Goal: Information Seeking & Learning: Learn about a topic

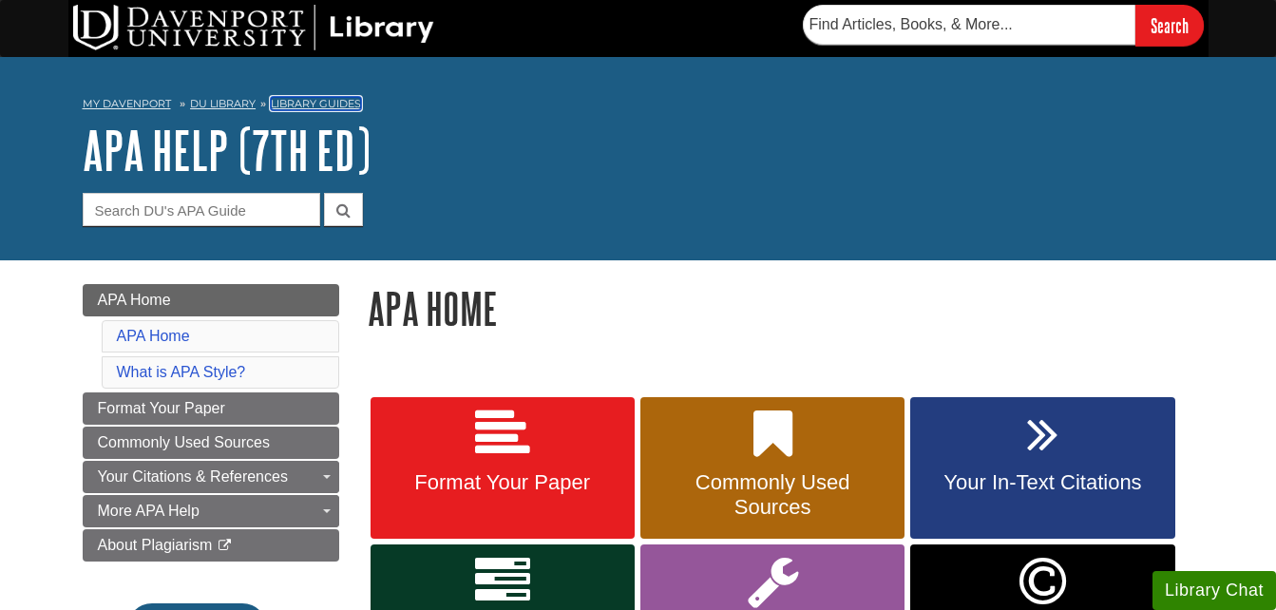
click at [309, 105] on link "Library Guides" at bounding box center [316, 103] width 90 height 13
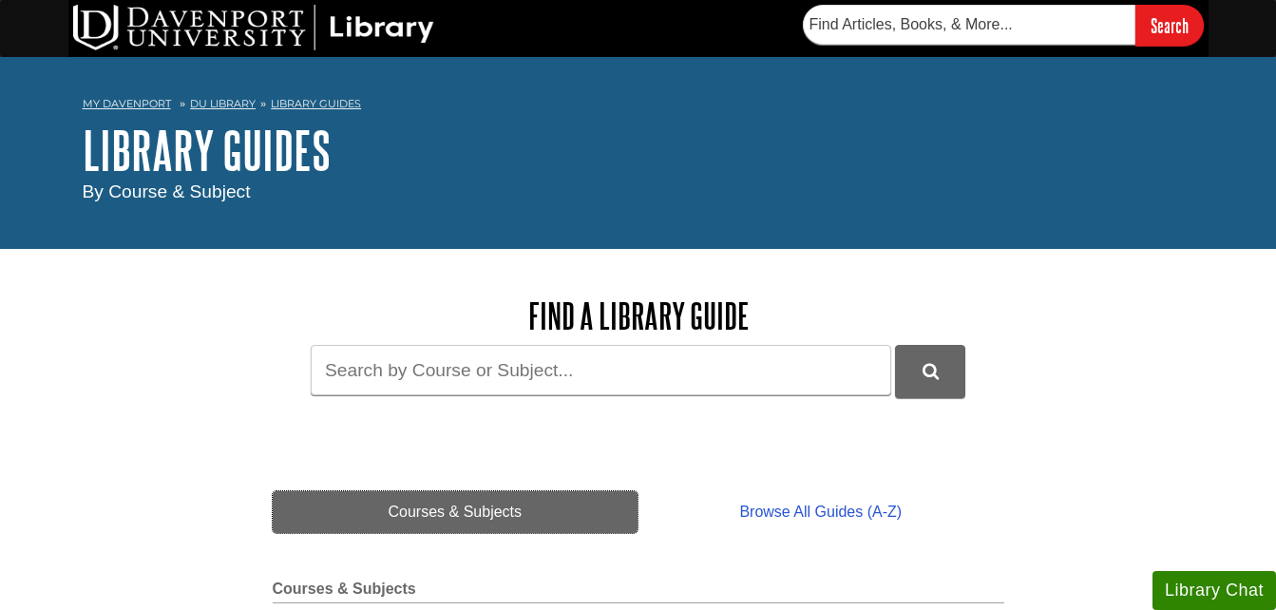
click at [539, 515] on link "Courses & Subjects" at bounding box center [456, 512] width 366 height 42
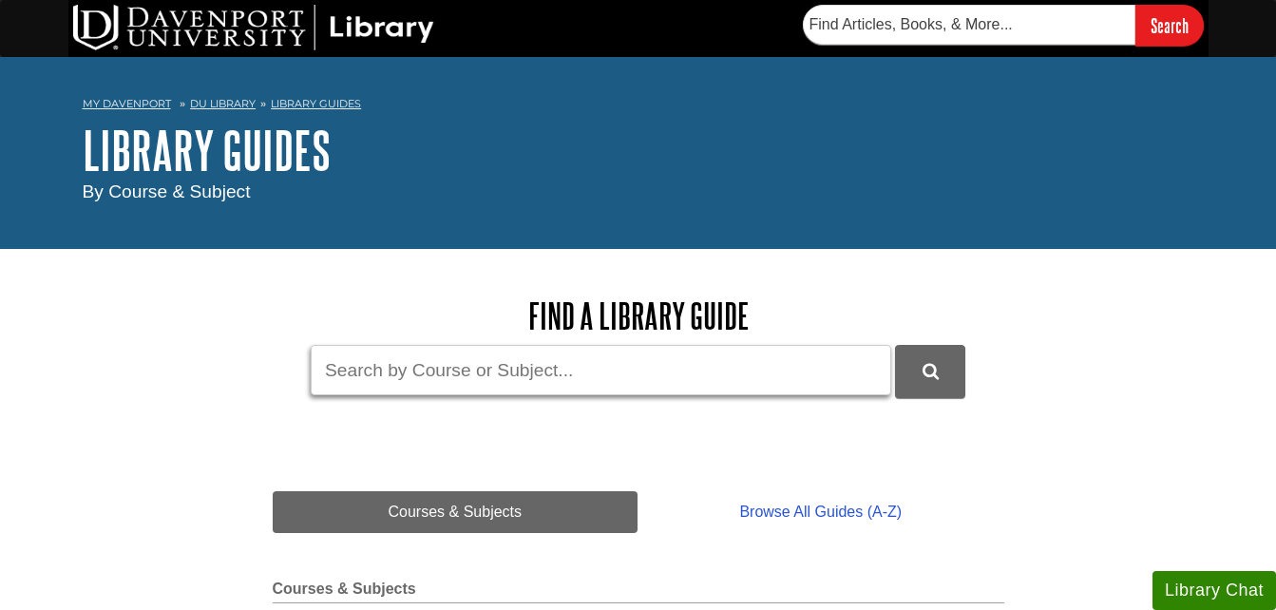
click at [579, 371] on input "Guide Search Terms" at bounding box center [601, 370] width 581 height 50
click at [540, 373] on input "intro py" at bounding box center [601, 370] width 581 height 50
type input "intro psychology"
click at [895, 345] on button "DU Library Guides Search" at bounding box center [930, 371] width 70 height 52
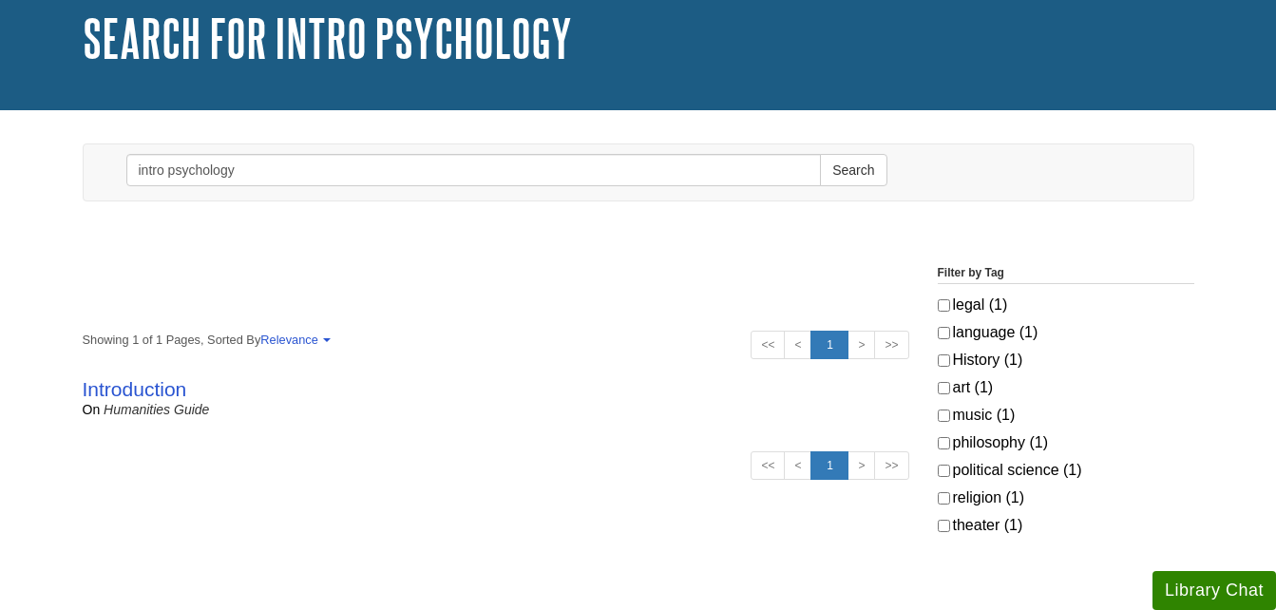
scroll to position [152, 0]
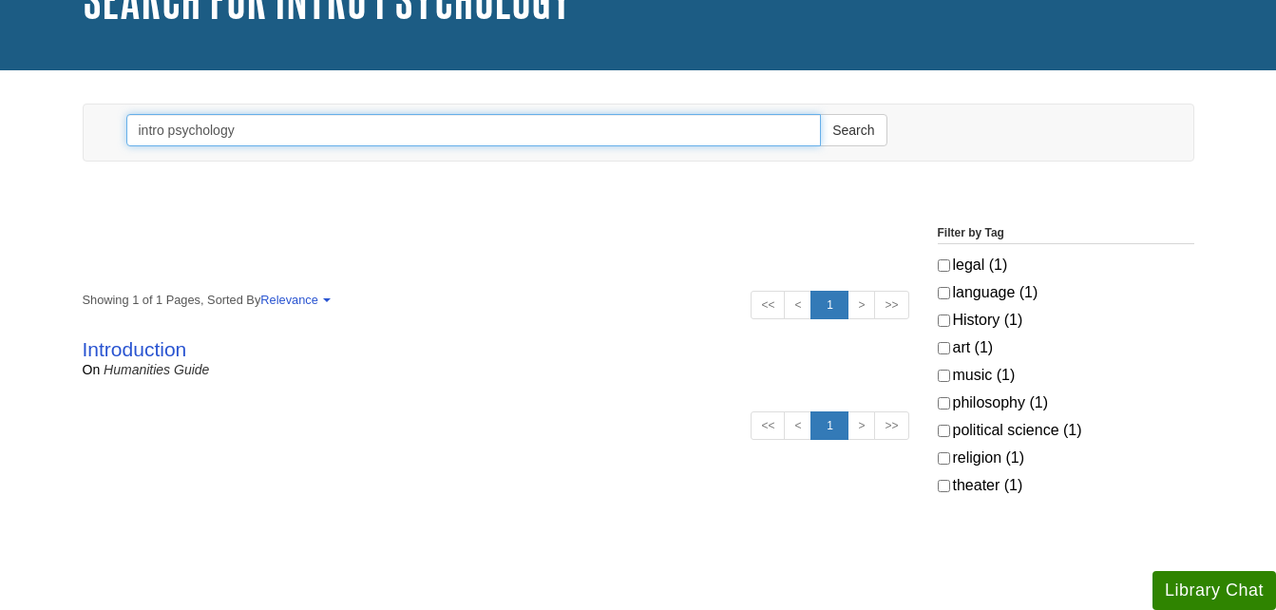
click at [162, 125] on input "intro psychology" at bounding box center [473, 130] width 695 height 32
type input "psychology"
click at [820, 114] on button "Search" at bounding box center [853, 130] width 67 height 32
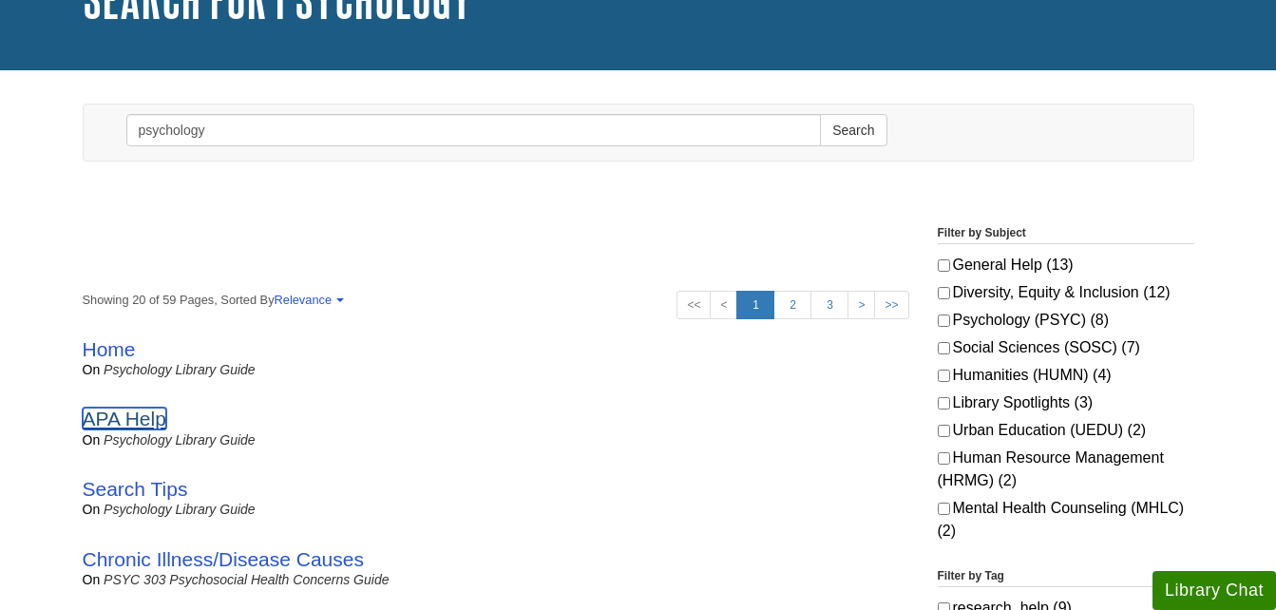
click at [131, 417] on link "APA Help" at bounding box center [125, 419] width 84 height 22
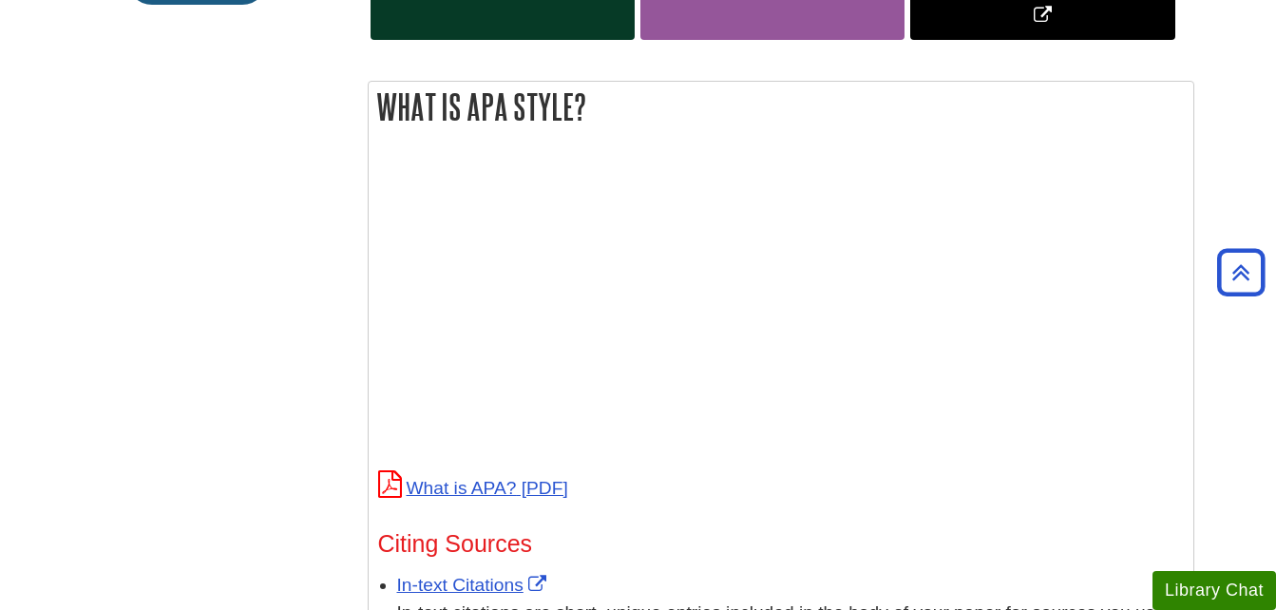
click at [1003, 362] on p at bounding box center [781, 308] width 806 height 308
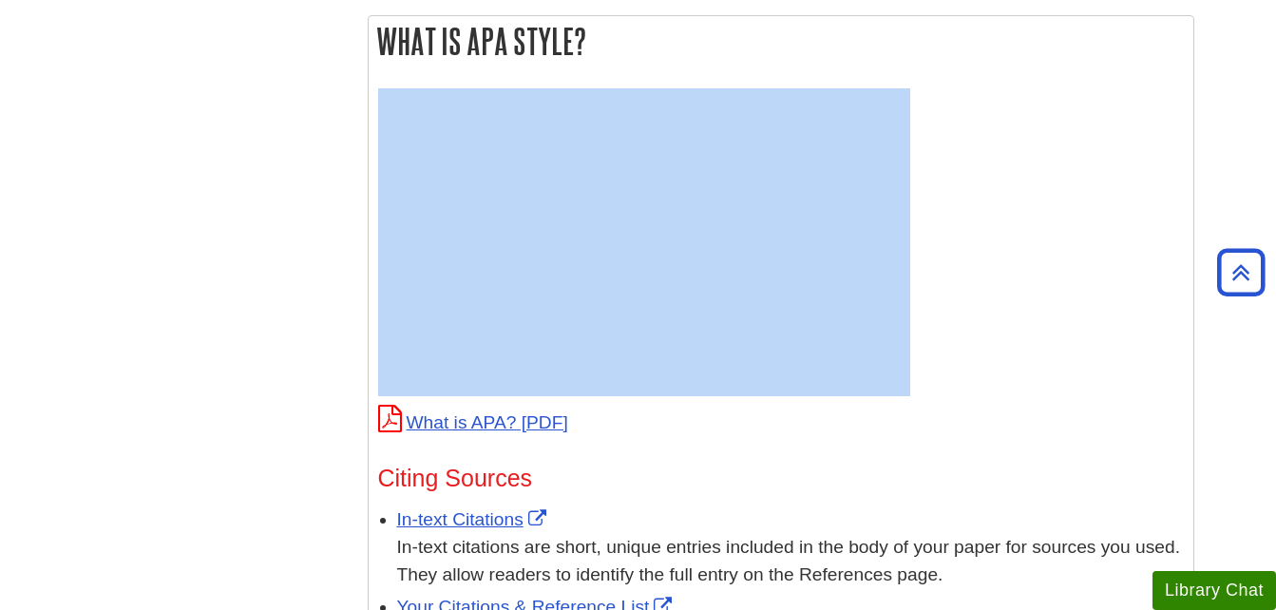
click at [1003, 362] on p at bounding box center [781, 242] width 806 height 308
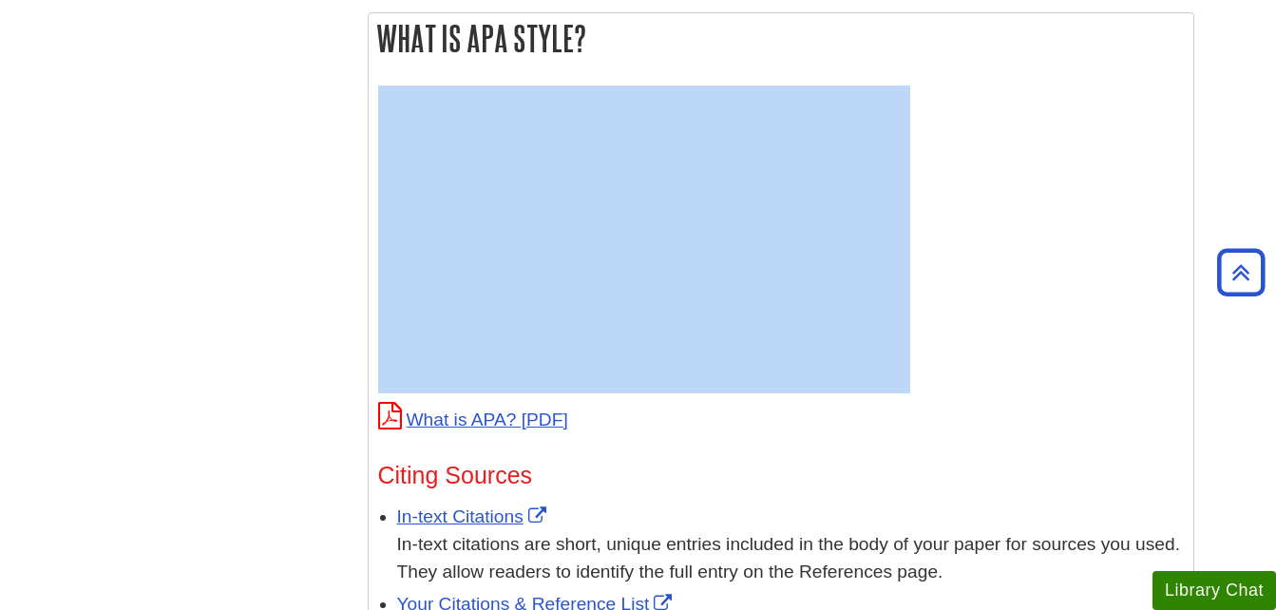
scroll to position [722, 0]
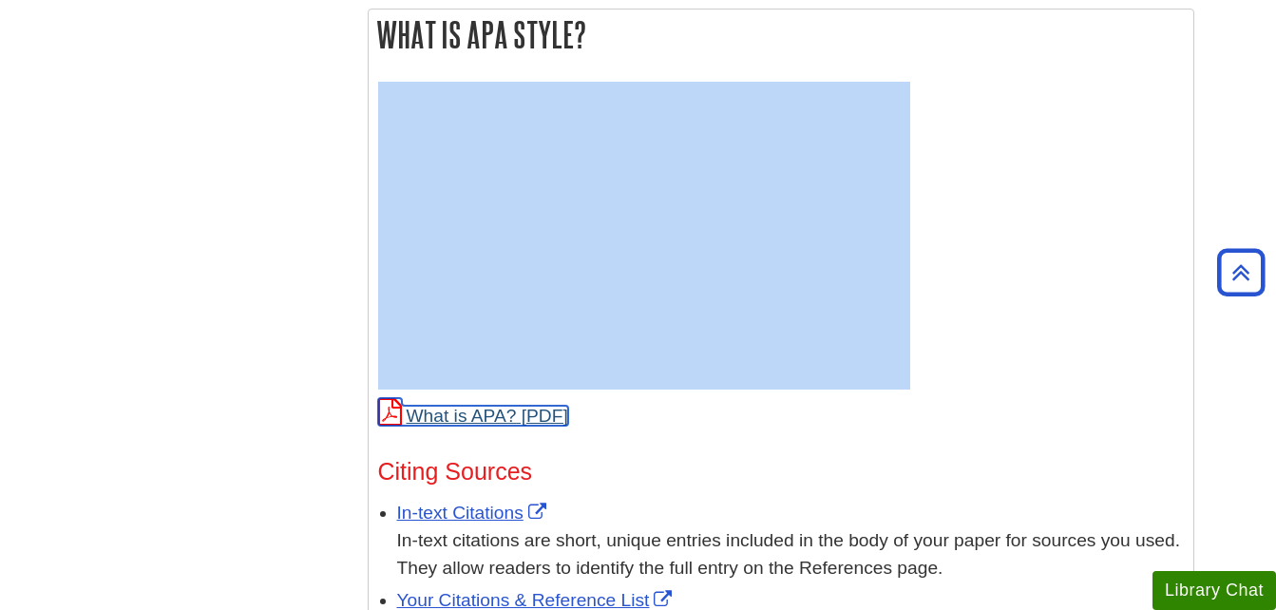
click at [473, 408] on link "What is APA?" at bounding box center [473, 416] width 190 height 20
